Goal: Transaction & Acquisition: Purchase product/service

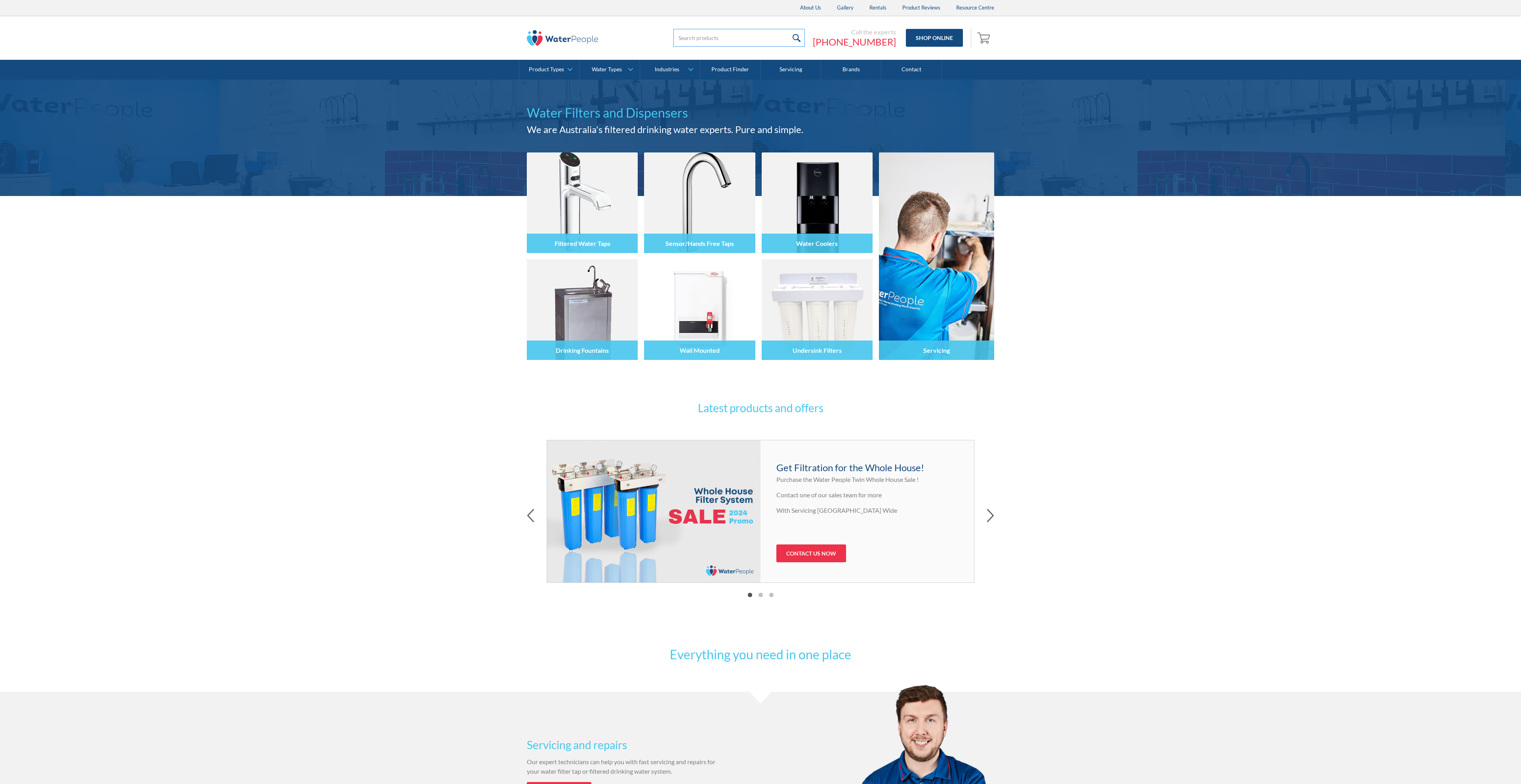
click at [713, 40] on input "search" at bounding box center [739, 38] width 132 height 18
paste input "Zip HydroTap G5 elite bcs matte black"
type input "Zip HydroTap G5 elite bcs matte black"
click at [823, 34] on input "submit" at bounding box center [820, 38] width 17 height 18
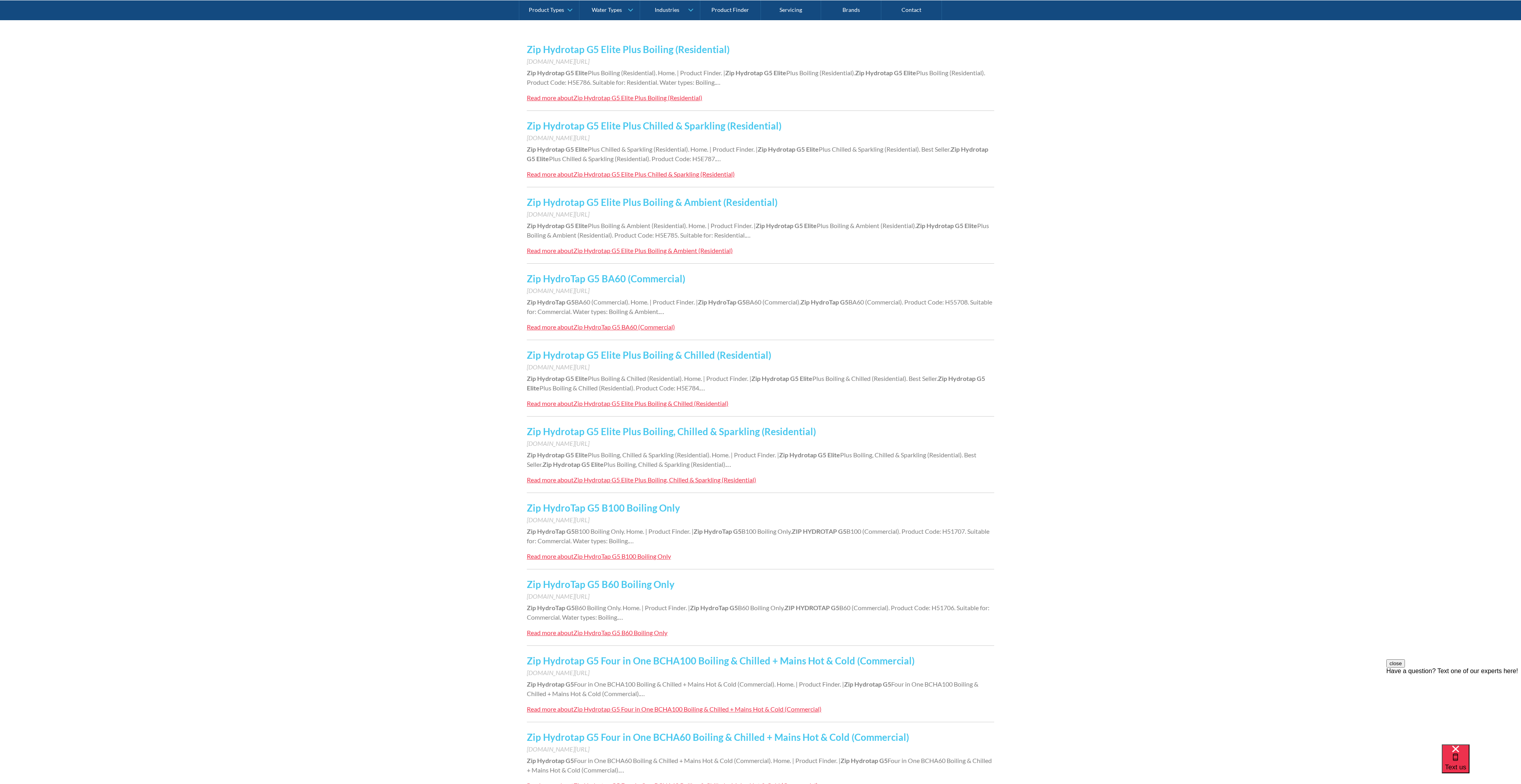
scroll to position [186, 0]
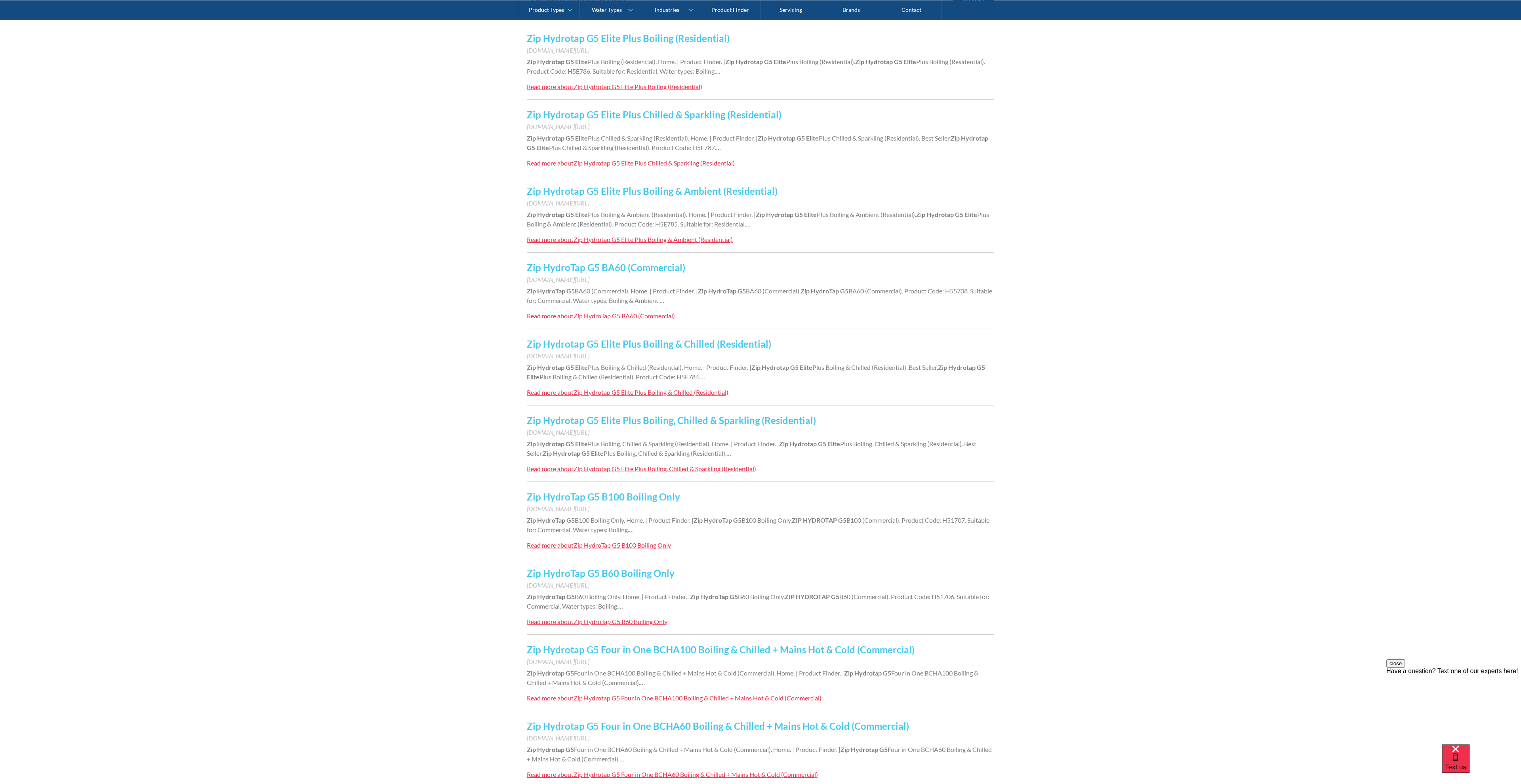
click at [655, 418] on link "Zip Hydrotap G5 Elite Plus Boiling, Chilled & Sparkling (Residential)" at bounding box center [671, 420] width 289 height 11
